Goal: Task Accomplishment & Management: Complete application form

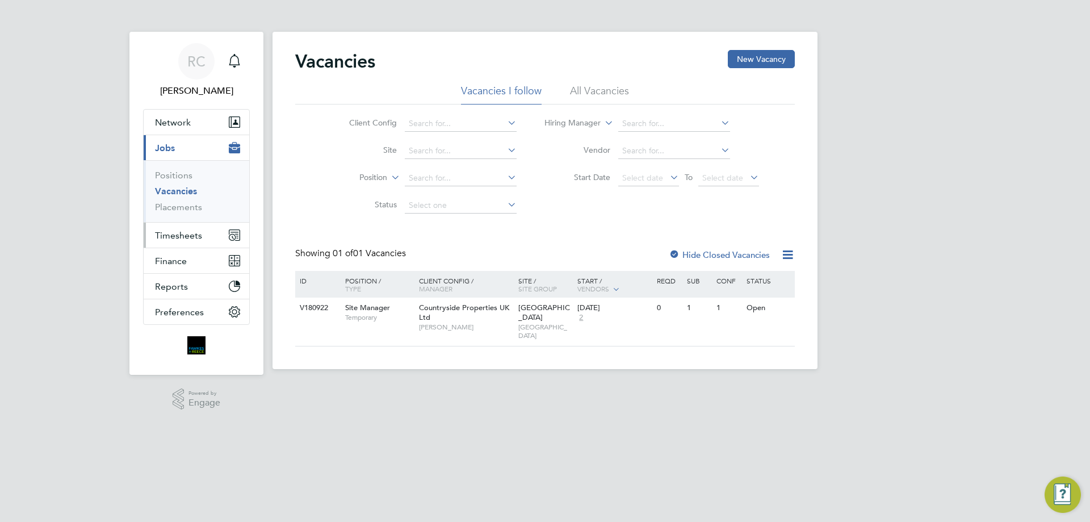
click at [194, 230] on span "Timesheets" at bounding box center [178, 235] width 47 height 11
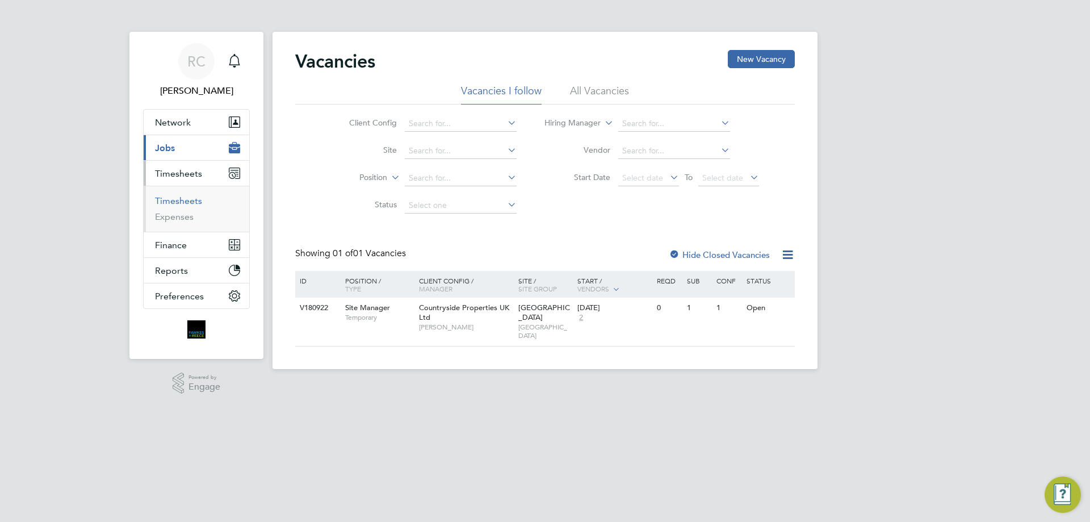
click at [181, 200] on link "Timesheets" at bounding box center [178, 200] width 47 height 11
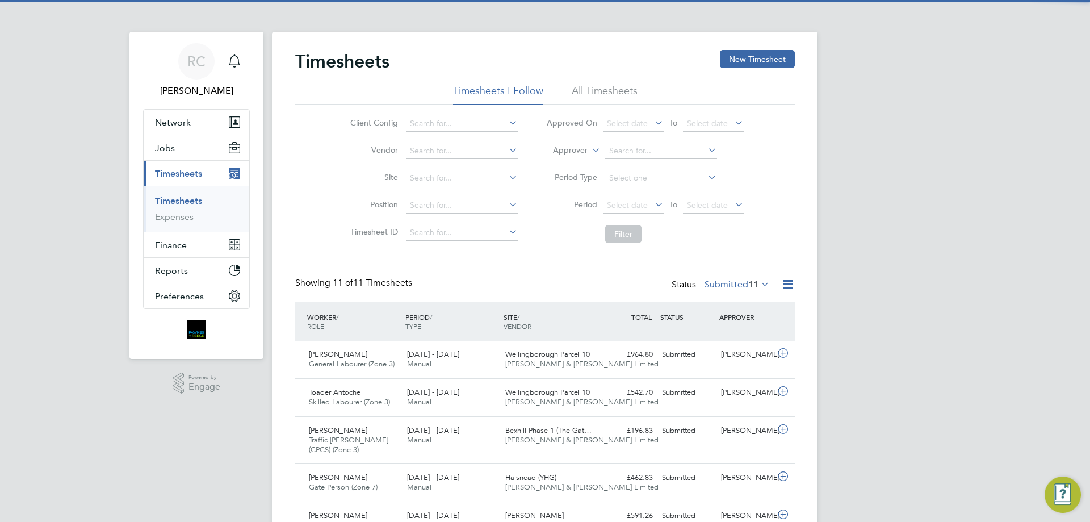
click at [593, 89] on li "All Timesheets" at bounding box center [605, 94] width 66 height 20
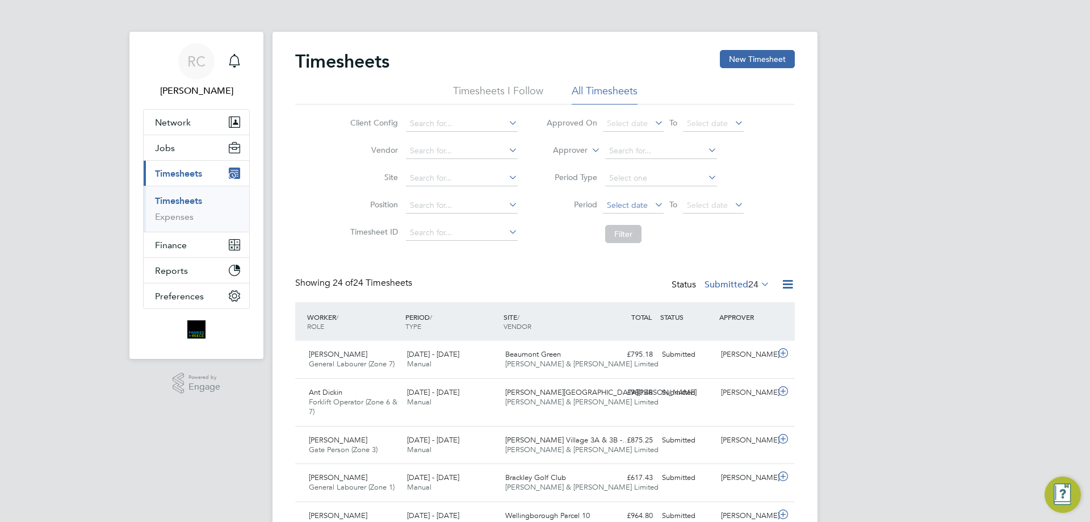
click at [625, 203] on span "Select date" at bounding box center [627, 205] width 41 height 10
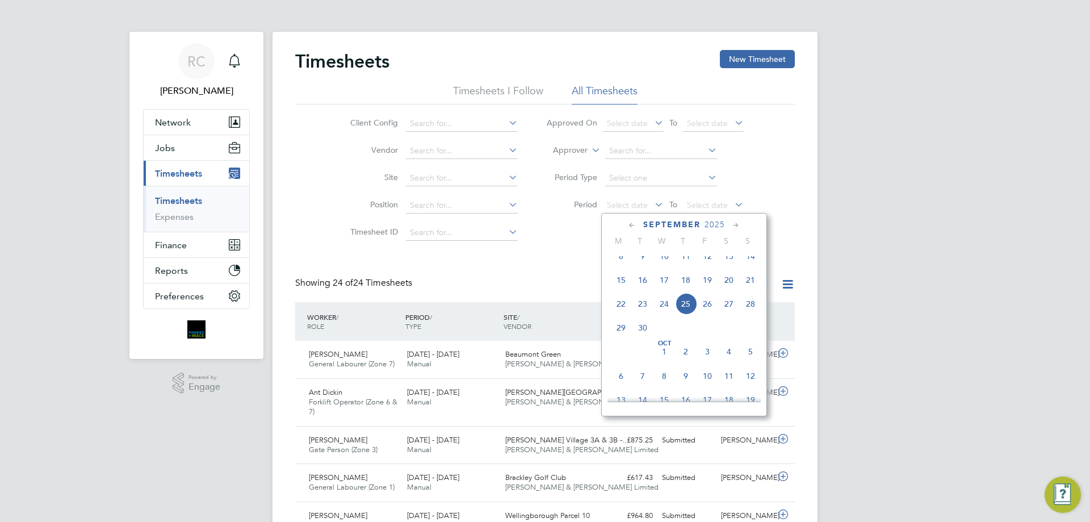
click at [632, 223] on icon at bounding box center [632, 225] width 11 height 12
click at [739, 222] on icon at bounding box center [736, 225] width 11 height 12
click at [620, 342] on span "16" at bounding box center [621, 336] width 22 height 22
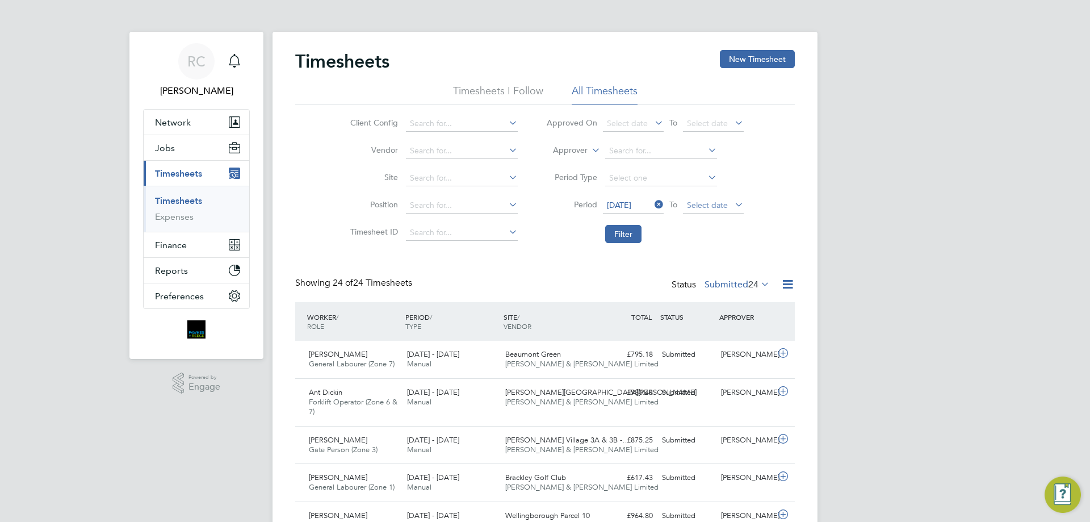
click at [719, 205] on span "Select date" at bounding box center [707, 205] width 41 height 10
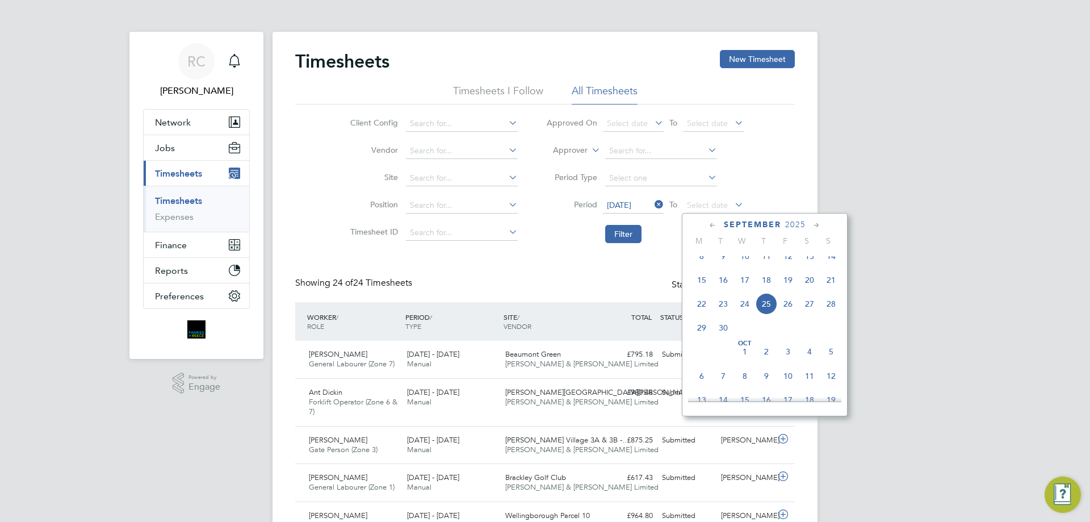
click at [711, 224] on icon at bounding box center [712, 225] width 11 height 12
click at [712, 223] on icon at bounding box center [712, 225] width 11 height 12
click at [817, 224] on icon at bounding box center [816, 225] width 11 height 12
click at [829, 339] on span "22" at bounding box center [831, 336] width 22 height 22
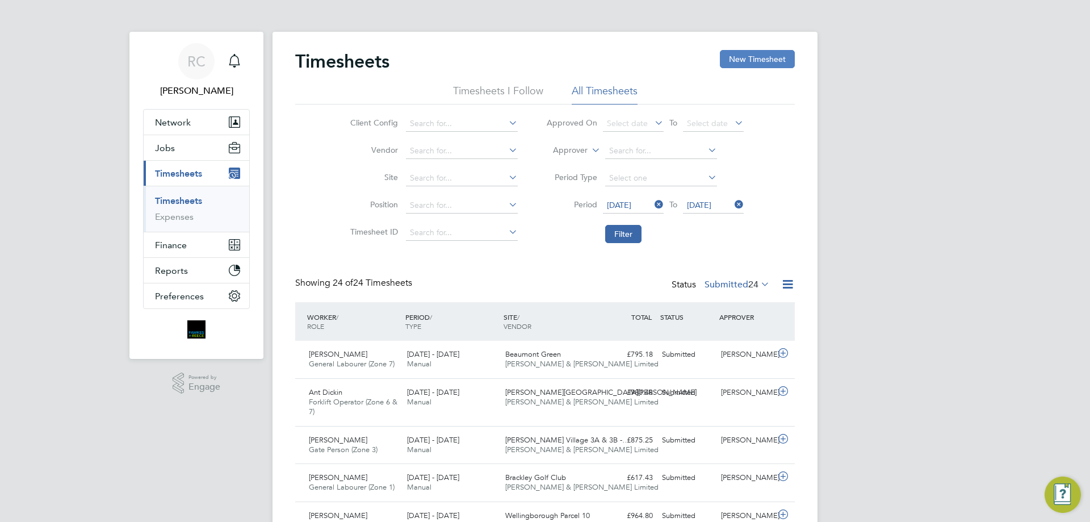
click at [744, 61] on button "New Timesheet" at bounding box center [757, 59] width 75 height 18
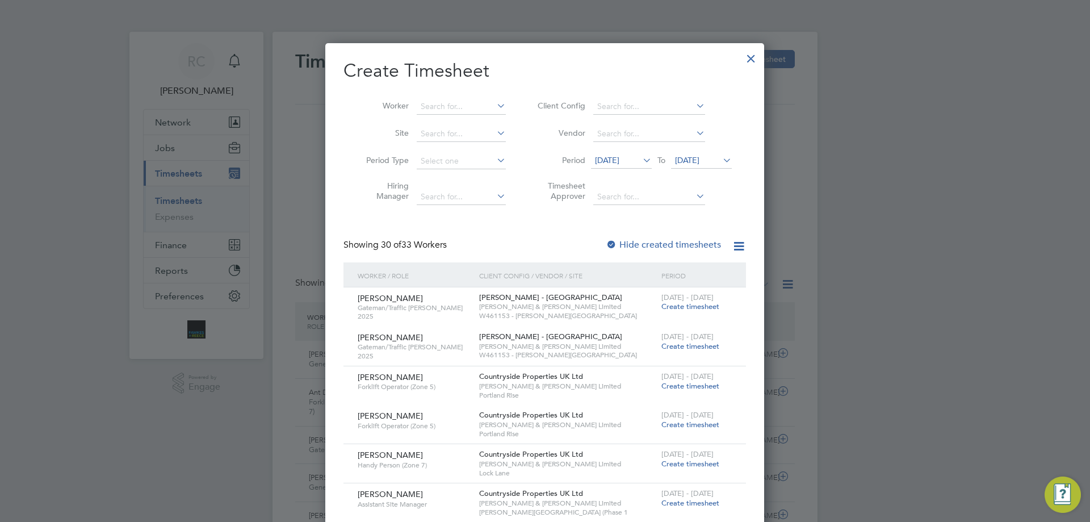
click at [619, 159] on span "[DATE]" at bounding box center [607, 160] width 24 height 10
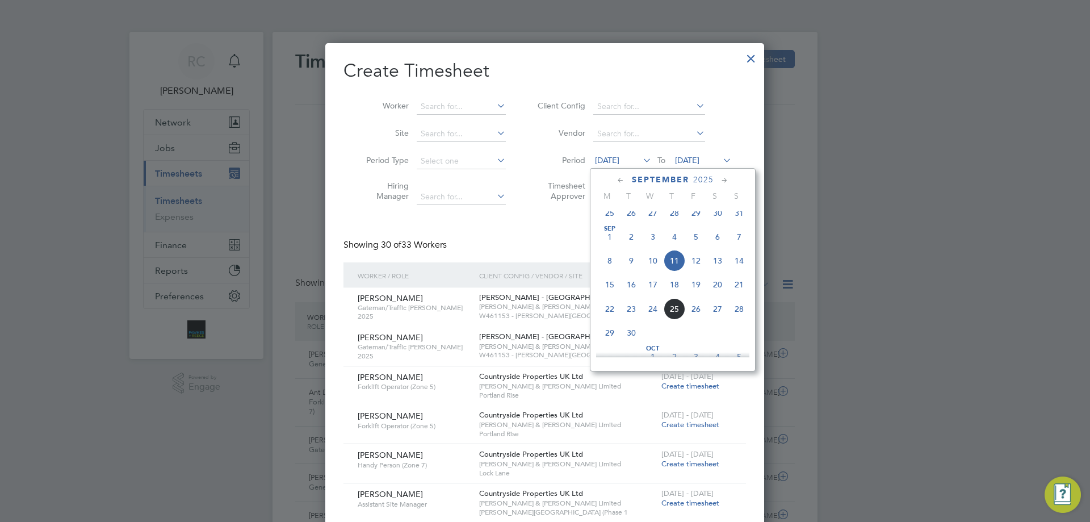
click at [617, 183] on icon at bounding box center [620, 180] width 11 height 12
click at [732, 178] on div "[DATE]" at bounding box center [672, 179] width 153 height 11
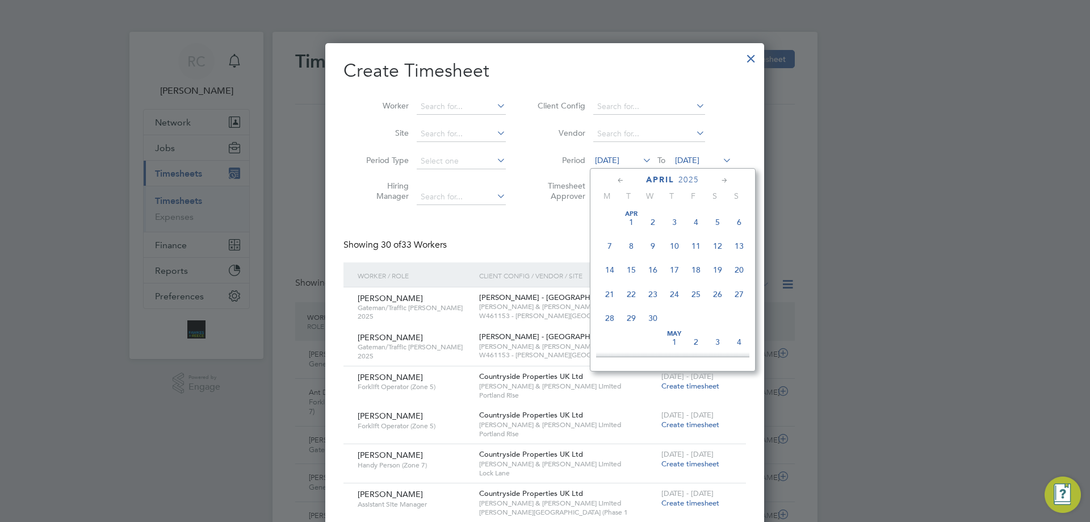
click at [727, 180] on icon at bounding box center [724, 180] width 11 height 12
click at [612, 293] on span "16" at bounding box center [610, 289] width 22 height 22
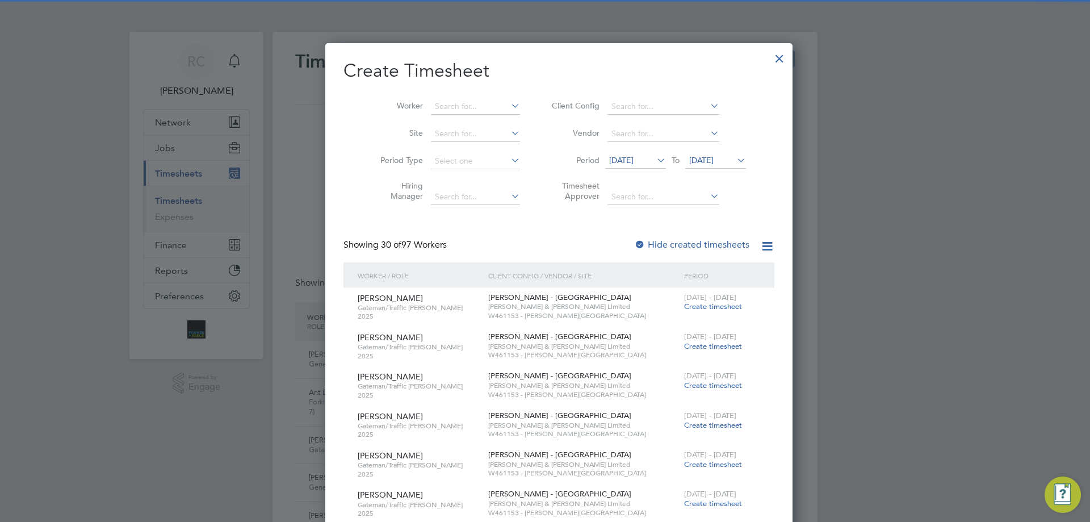
click at [471, 97] on li "Worker" at bounding box center [446, 106] width 177 height 27
click at [469, 99] on input at bounding box center [475, 107] width 89 height 16
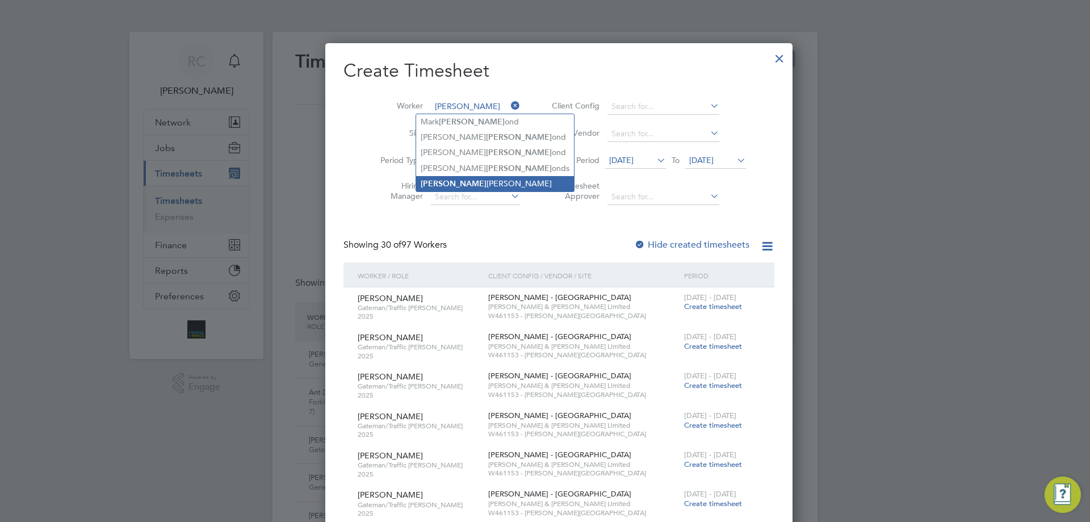
click at [465, 184] on li "[PERSON_NAME] Omolaoye" at bounding box center [495, 183] width 158 height 15
type input "Hammed Omolaoye"
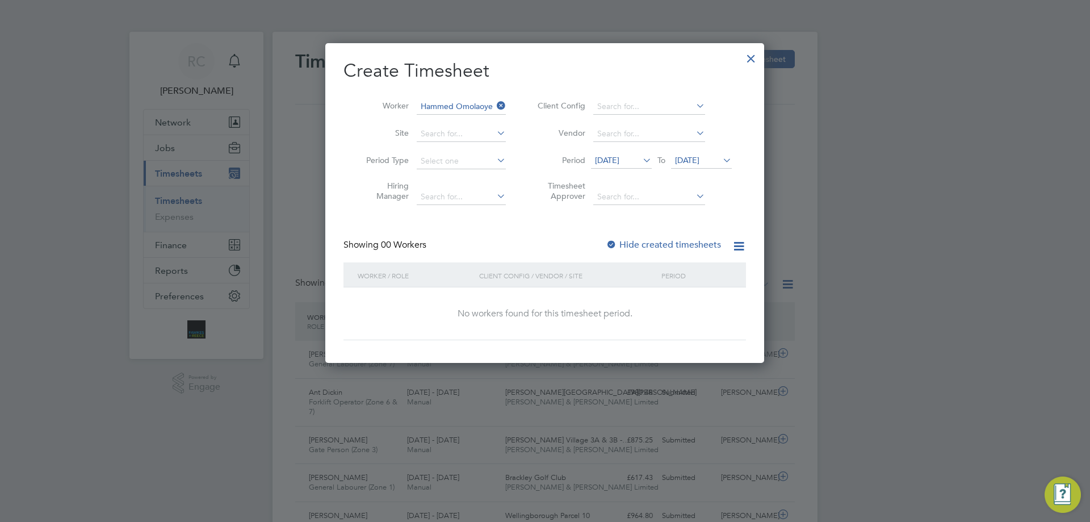
click at [616, 246] on div at bounding box center [611, 245] width 11 height 11
click at [691, 163] on span "[DATE]" at bounding box center [687, 160] width 24 height 10
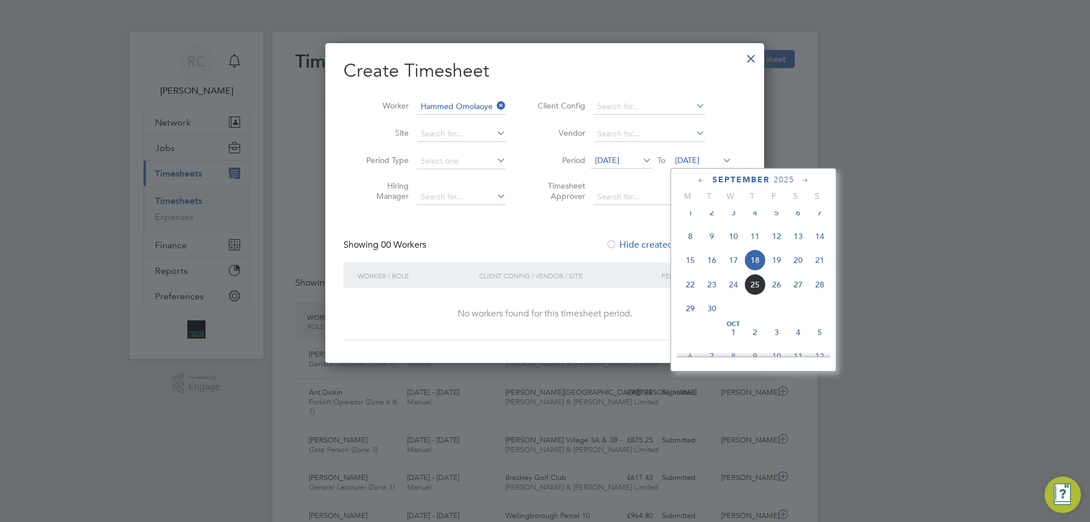
click at [707, 183] on div "[DATE]" at bounding box center [753, 179] width 153 height 11
click at [704, 181] on icon at bounding box center [701, 180] width 11 height 12
click at [700, 180] on icon at bounding box center [701, 180] width 11 height 12
click at [803, 179] on icon at bounding box center [805, 180] width 11 height 12
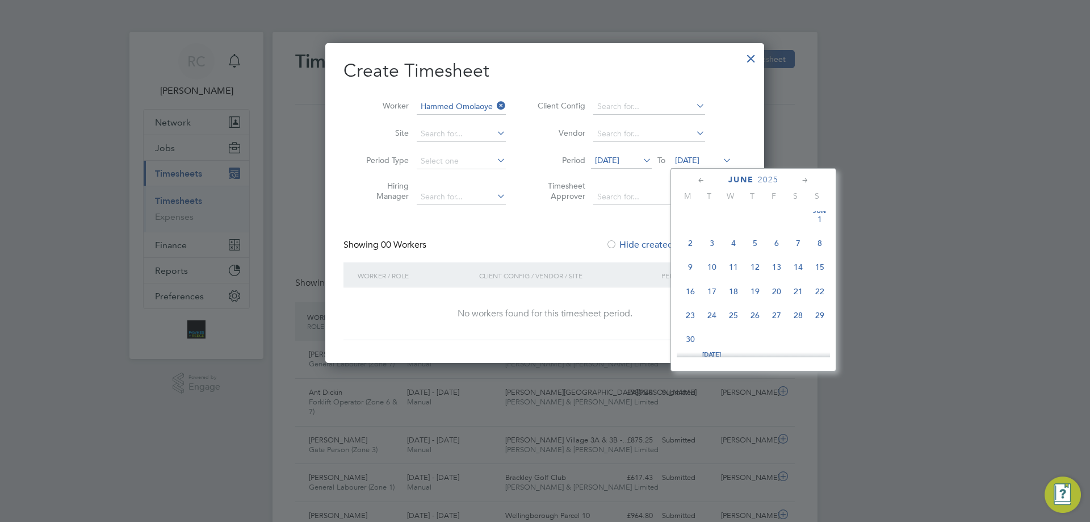
click at [693, 299] on span "16" at bounding box center [690, 291] width 22 height 22
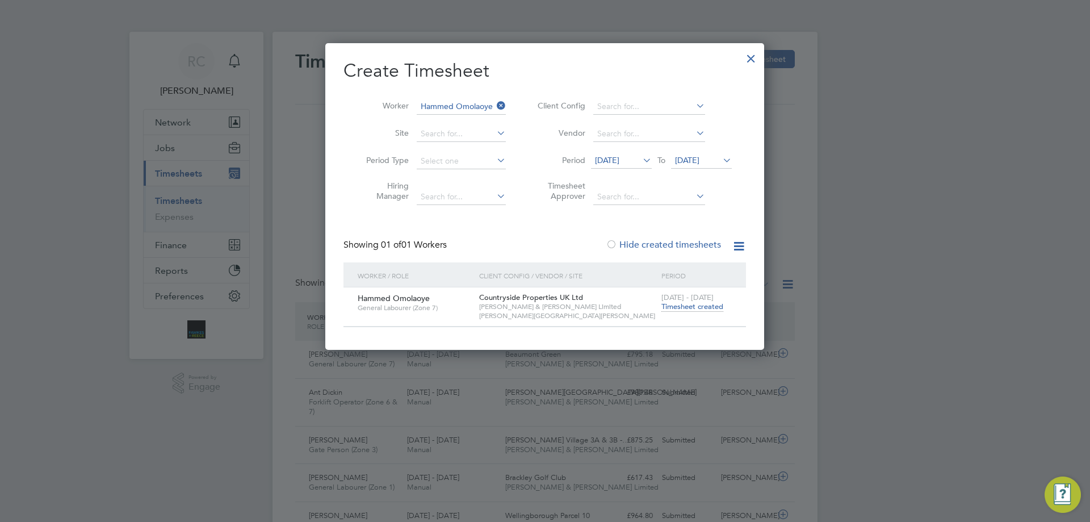
click at [691, 308] on span "Timesheet created" at bounding box center [692, 306] width 62 height 10
click at [640, 157] on icon at bounding box center [640, 160] width 0 height 16
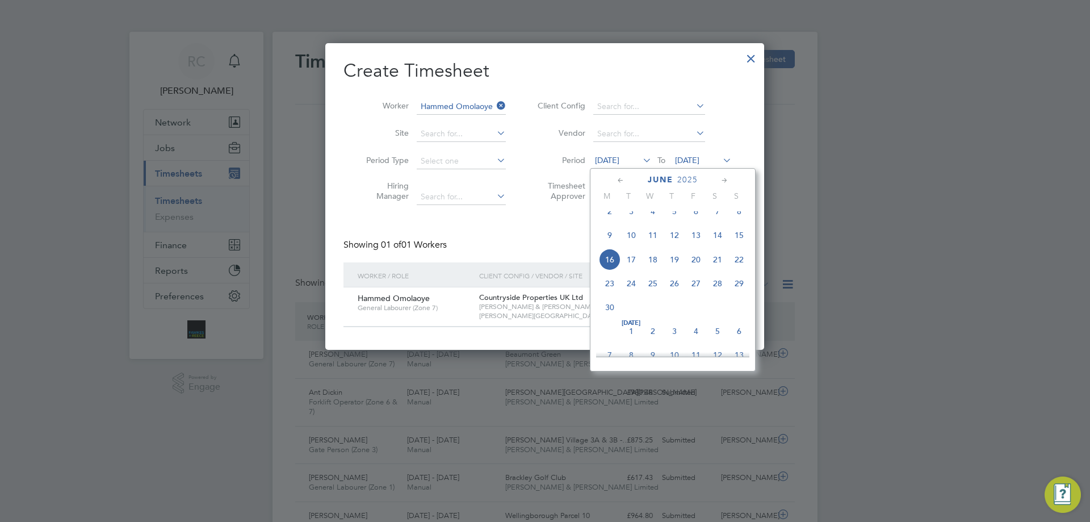
click at [608, 246] on span "9" at bounding box center [610, 235] width 22 height 22
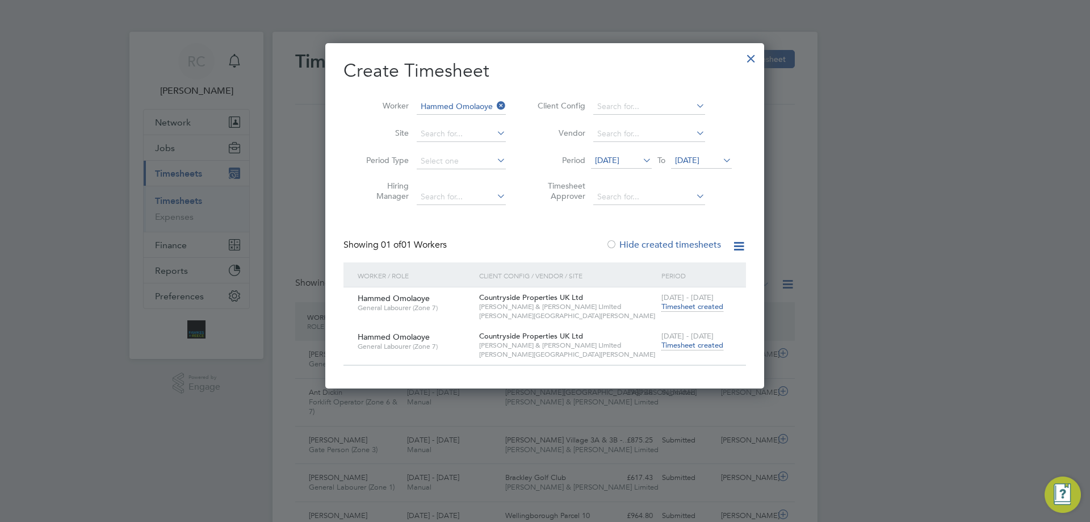
click at [680, 308] on span "Timesheet created" at bounding box center [692, 306] width 62 height 10
click at [688, 343] on span "Timesheet created" at bounding box center [692, 345] width 62 height 10
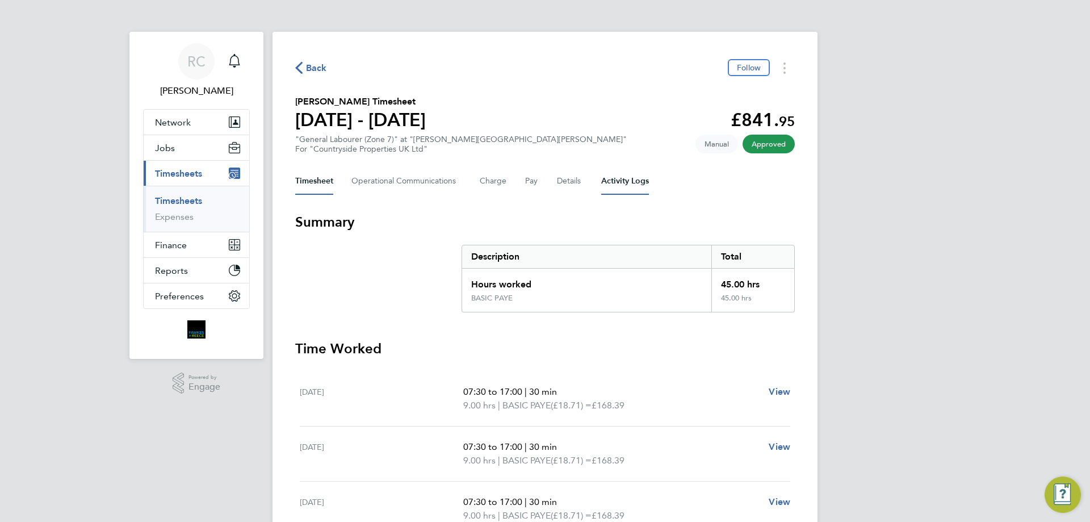
click at [609, 181] on Logs-tab "Activity Logs" at bounding box center [625, 180] width 48 height 27
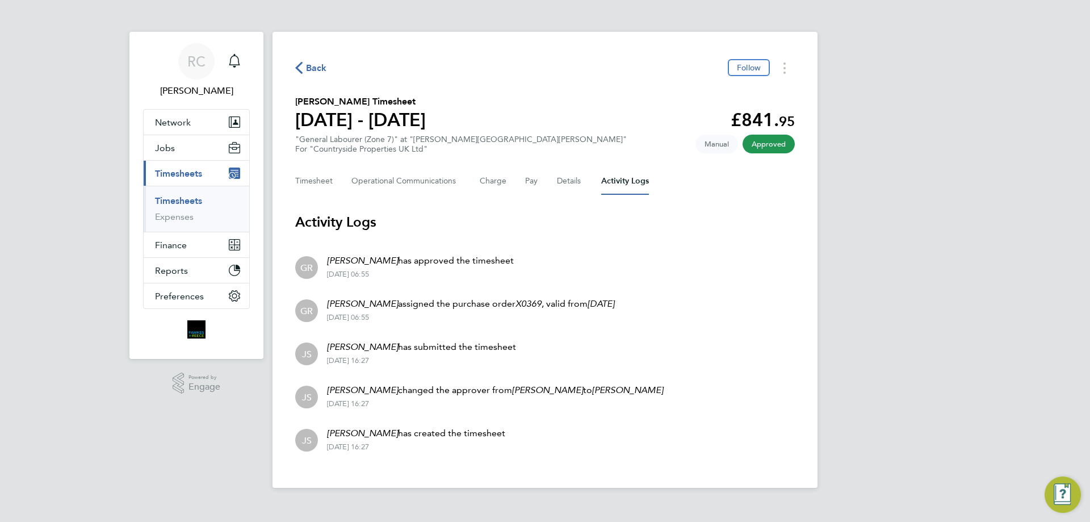
click at [190, 199] on link "Timesheets" at bounding box center [178, 200] width 47 height 11
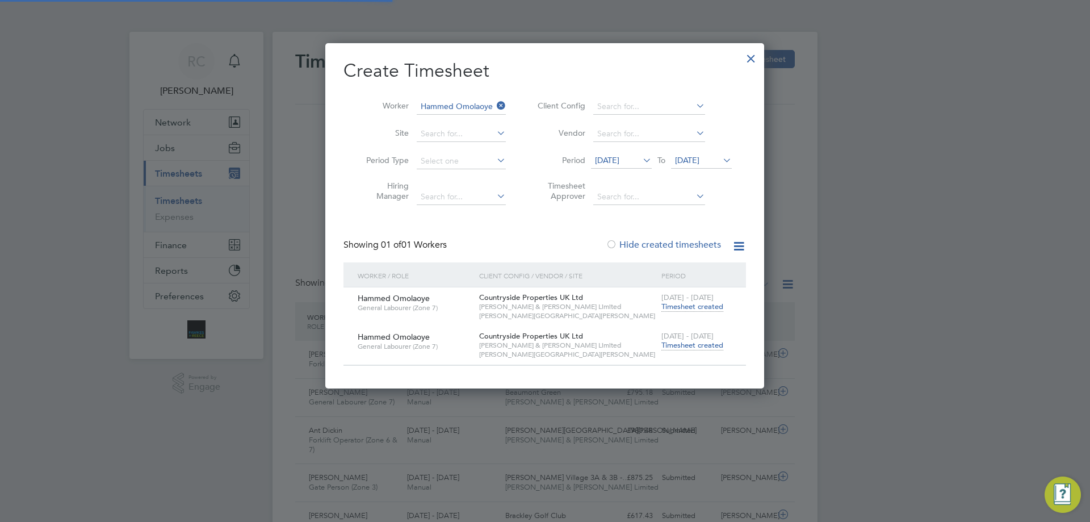
scroll to position [29, 99]
click at [753, 60] on div at bounding box center [751, 55] width 20 height 20
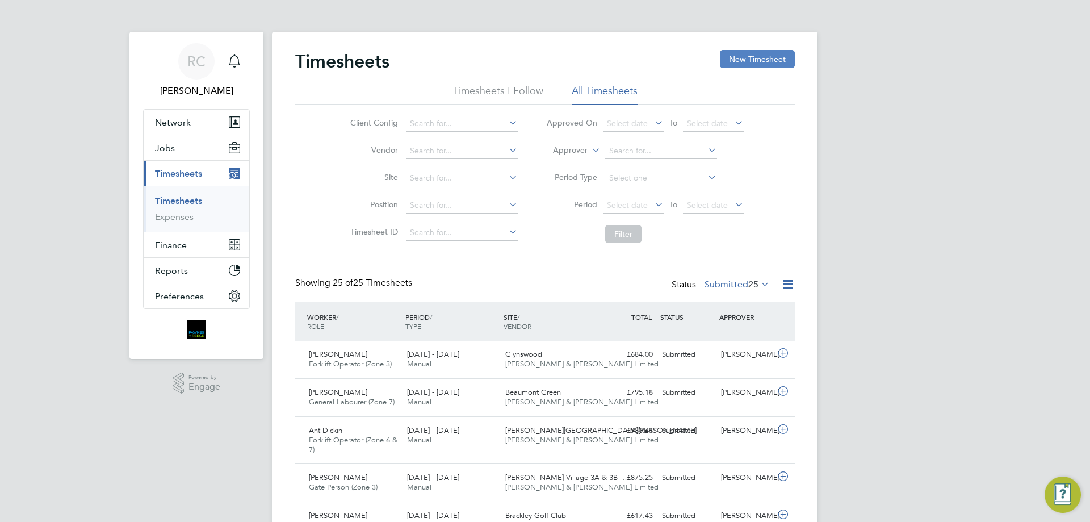
click at [740, 63] on button "New Timesheet" at bounding box center [757, 59] width 75 height 18
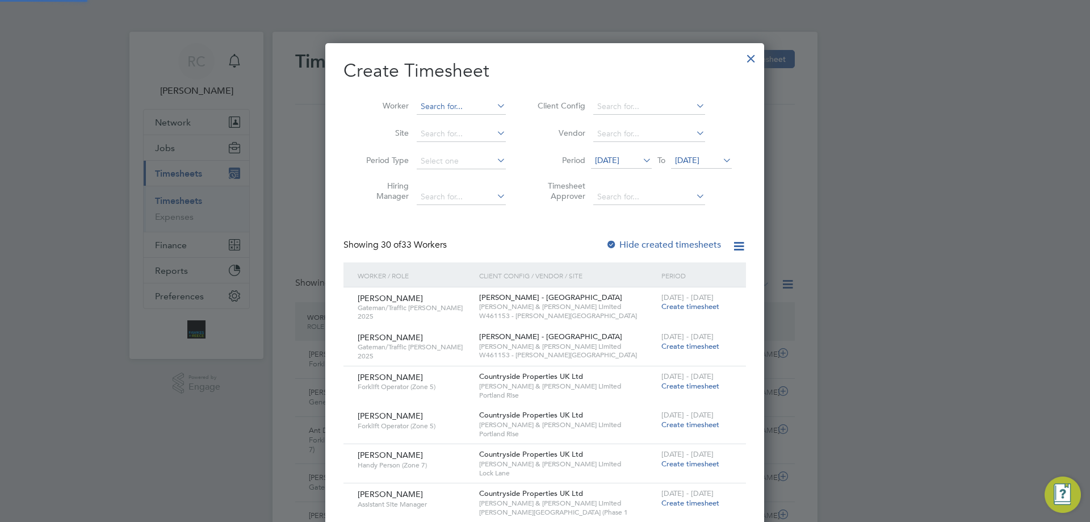
click at [466, 107] on input at bounding box center [461, 107] width 89 height 16
click at [467, 115] on li "Gbenga Oki kiola" at bounding box center [461, 121] width 90 height 15
type input "[PERSON_NAME]"
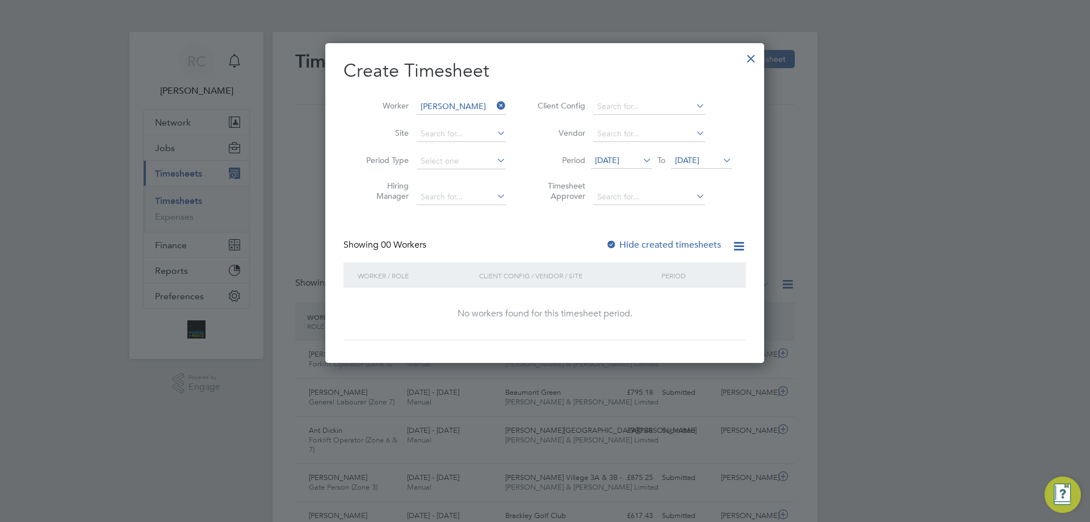
click at [640, 156] on icon at bounding box center [640, 160] width 0 height 16
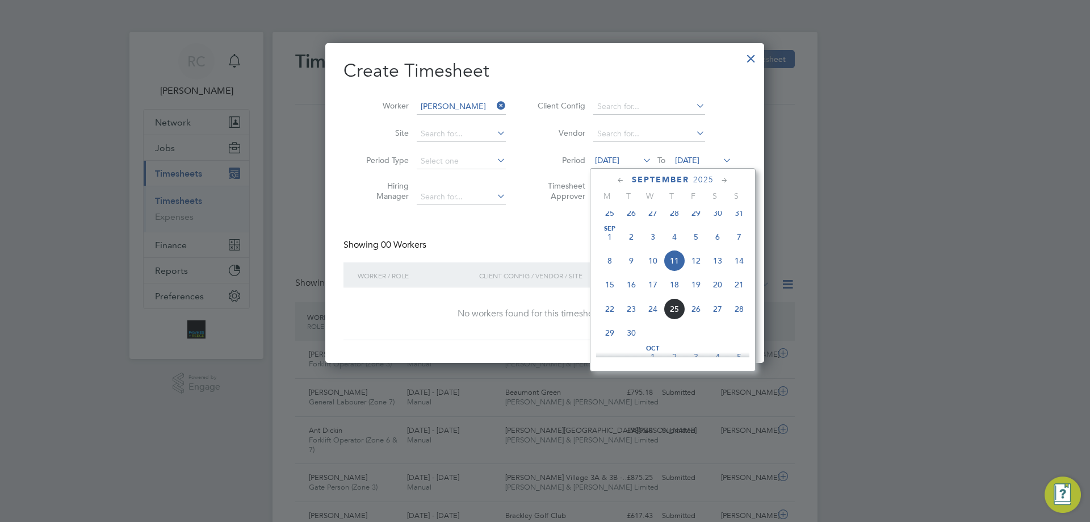
click at [620, 180] on icon at bounding box center [620, 180] width 11 height 12
click at [620, 179] on icon at bounding box center [620, 180] width 11 height 12
click at [726, 178] on icon at bounding box center [724, 180] width 11 height 12
click at [615, 320] on span "23" at bounding box center [610, 315] width 22 height 22
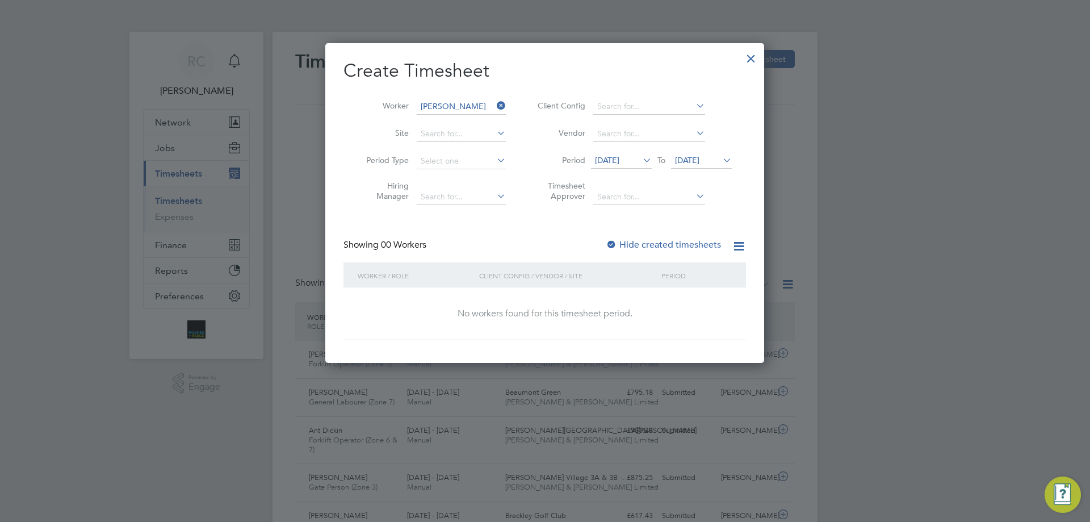
click at [621, 241] on label "Hide created timesheets" at bounding box center [663, 244] width 115 height 11
click at [699, 163] on span "[DATE]" at bounding box center [687, 160] width 24 height 10
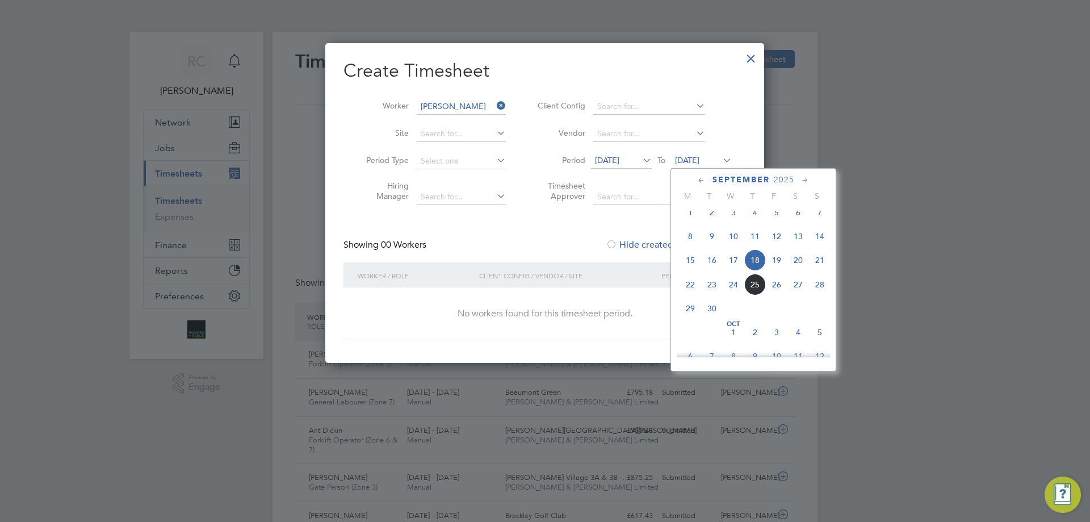
click at [698, 179] on icon at bounding box center [701, 180] width 11 height 12
click at [702, 178] on icon at bounding box center [701, 180] width 11 height 12
click at [699, 184] on icon at bounding box center [701, 180] width 11 height 12
click at [802, 181] on icon at bounding box center [805, 180] width 11 height 12
click at [822, 318] on span "29" at bounding box center [820, 315] width 22 height 22
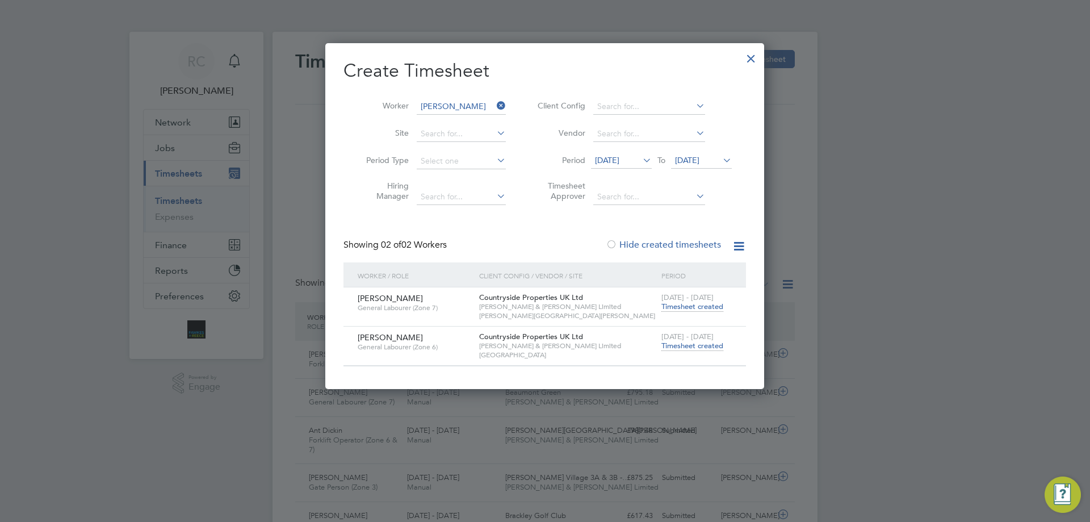
click at [707, 307] on span "Timesheet created" at bounding box center [692, 306] width 62 height 10
click at [690, 343] on span "Timesheet created" at bounding box center [692, 346] width 62 height 10
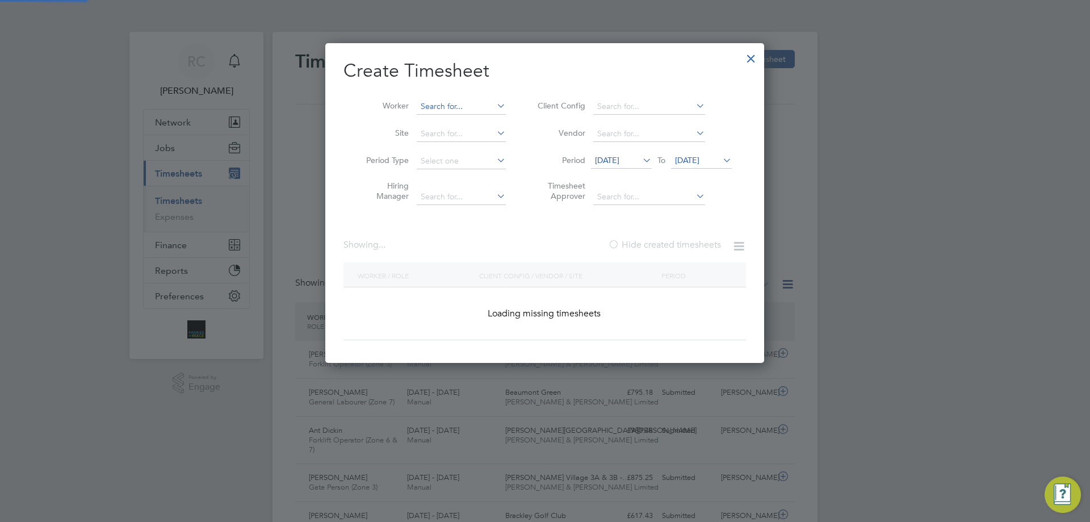
click at [443, 104] on input at bounding box center [461, 107] width 89 height 16
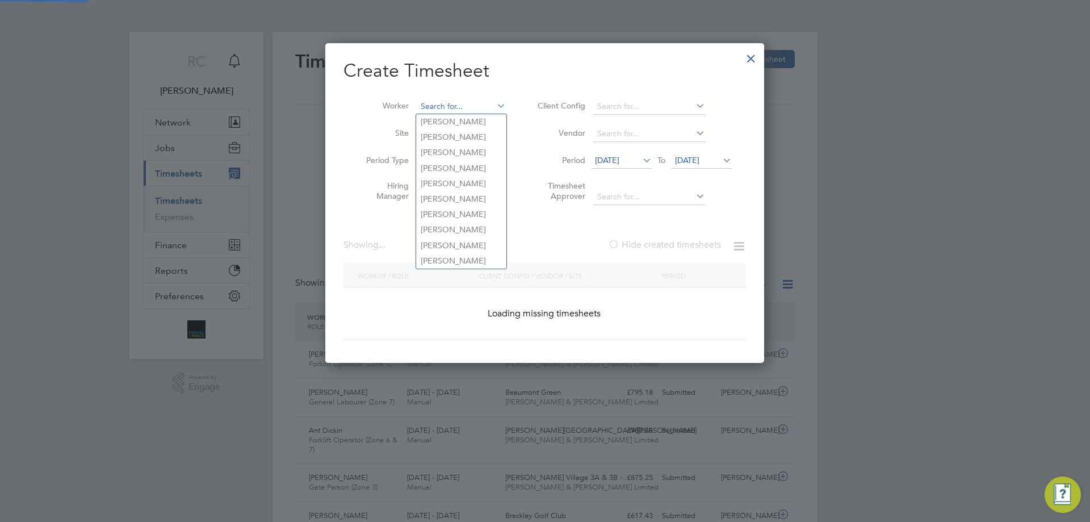
scroll to position [1681, 439]
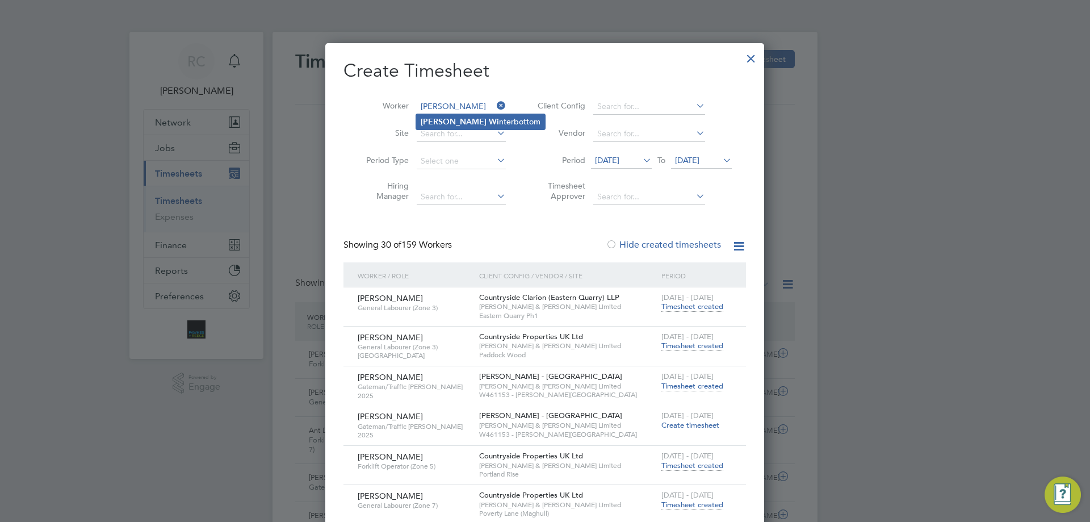
click at [489, 117] on b "Wi" at bounding box center [494, 122] width 10 height 10
type input "[PERSON_NAME]"
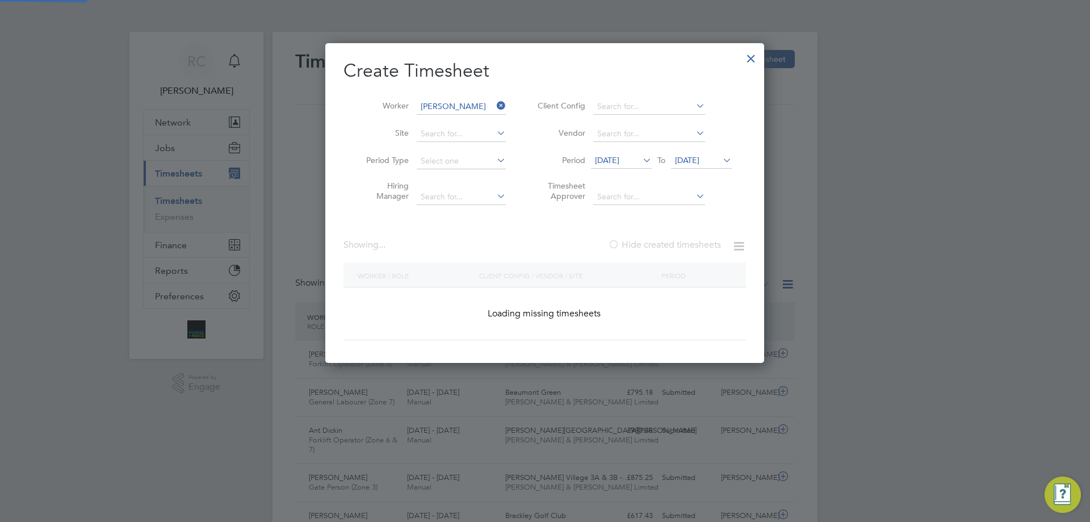
scroll to position [306, 439]
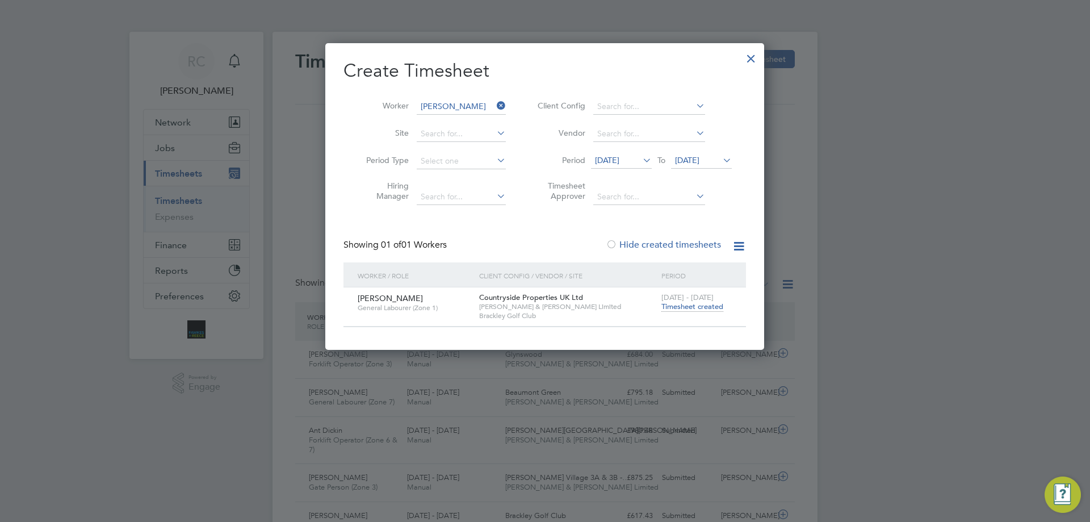
click at [639, 164] on span "[DATE]" at bounding box center [621, 160] width 61 height 15
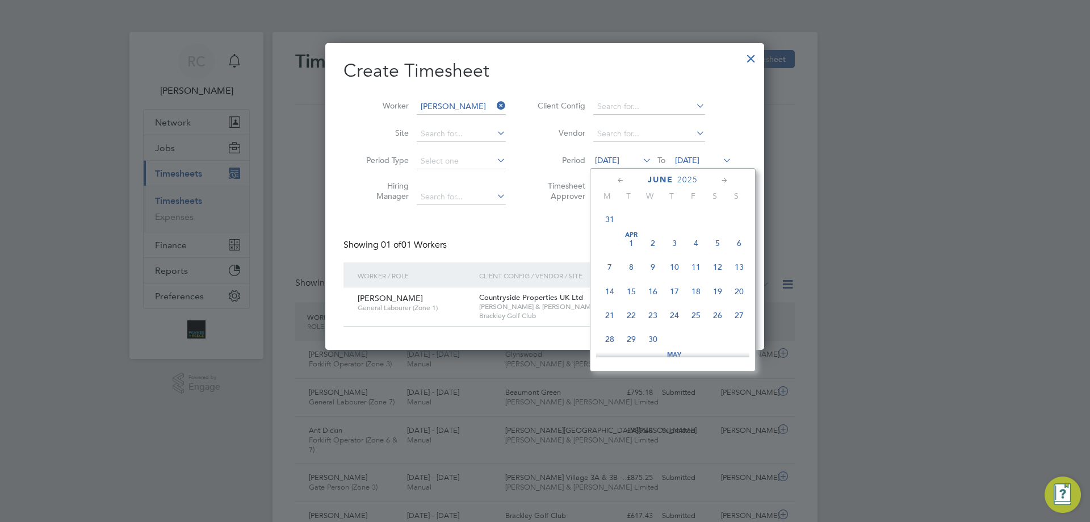
scroll to position [442, 0]
click at [609, 219] on span "9" at bounding box center [610, 211] width 22 height 22
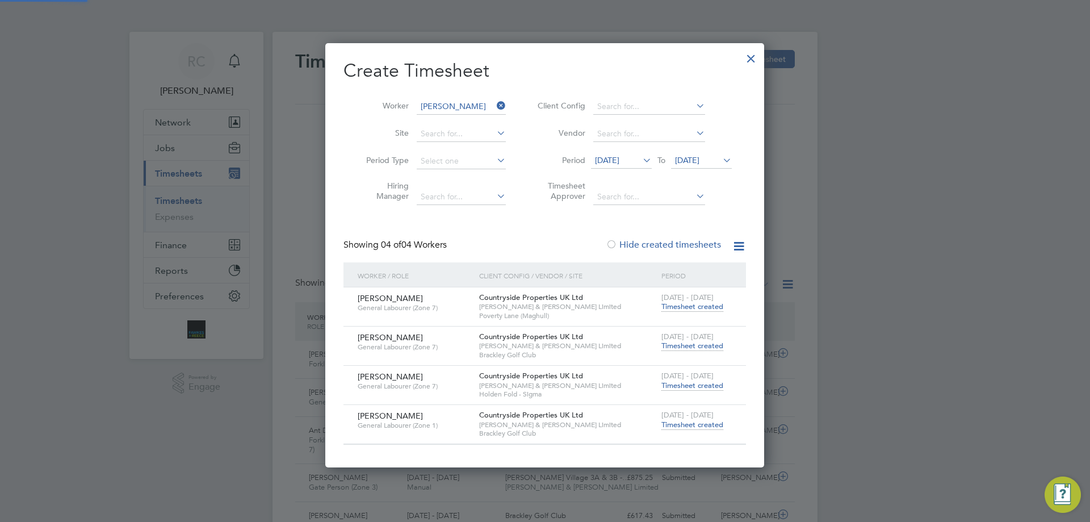
scroll to position [424, 439]
click at [687, 304] on span "Timesheet created" at bounding box center [692, 306] width 62 height 10
